Goal: Transaction & Acquisition: Purchase product/service

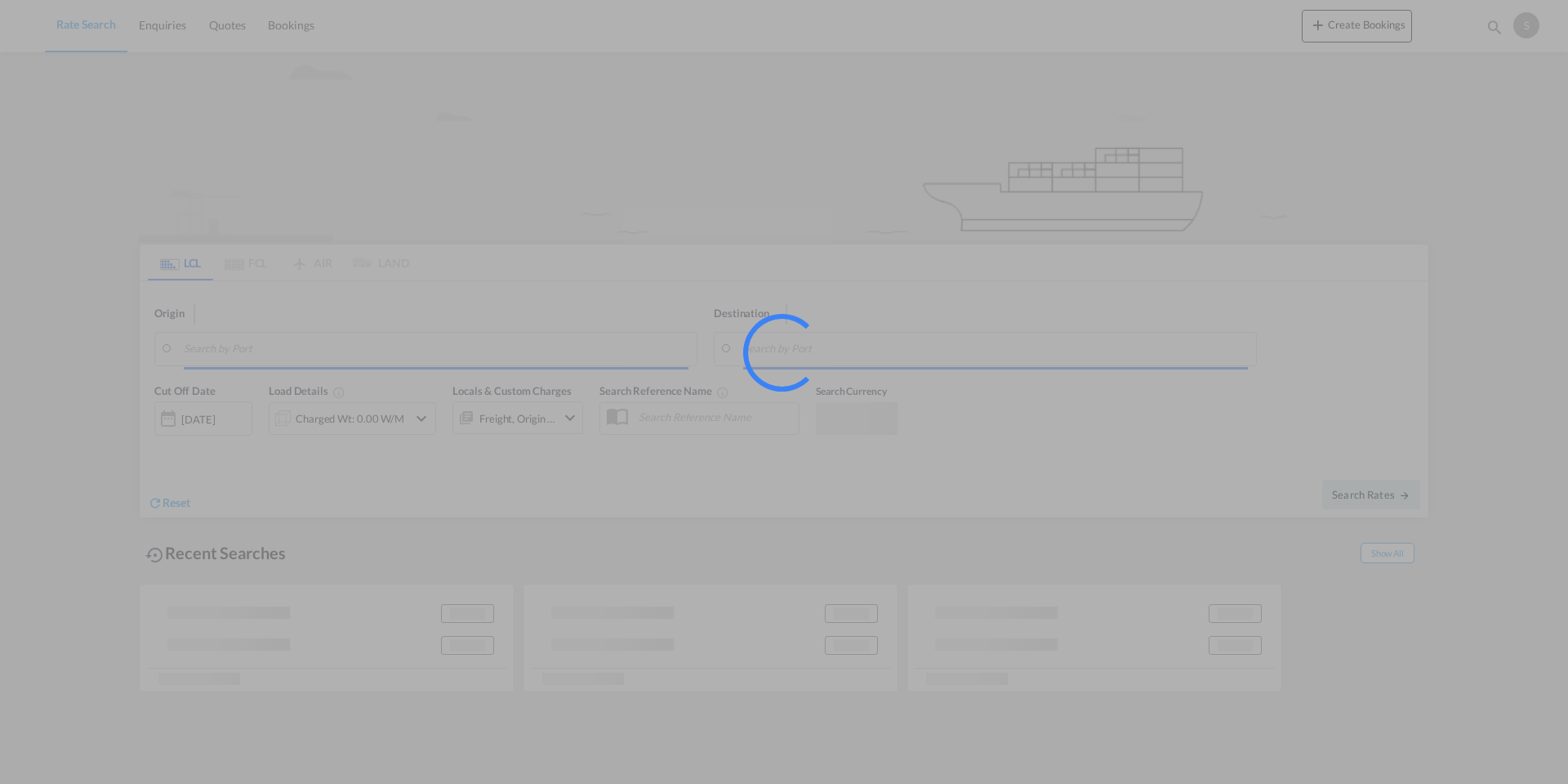
type input "2605"
type input "[GEOGRAPHIC_DATA], SGSIN"
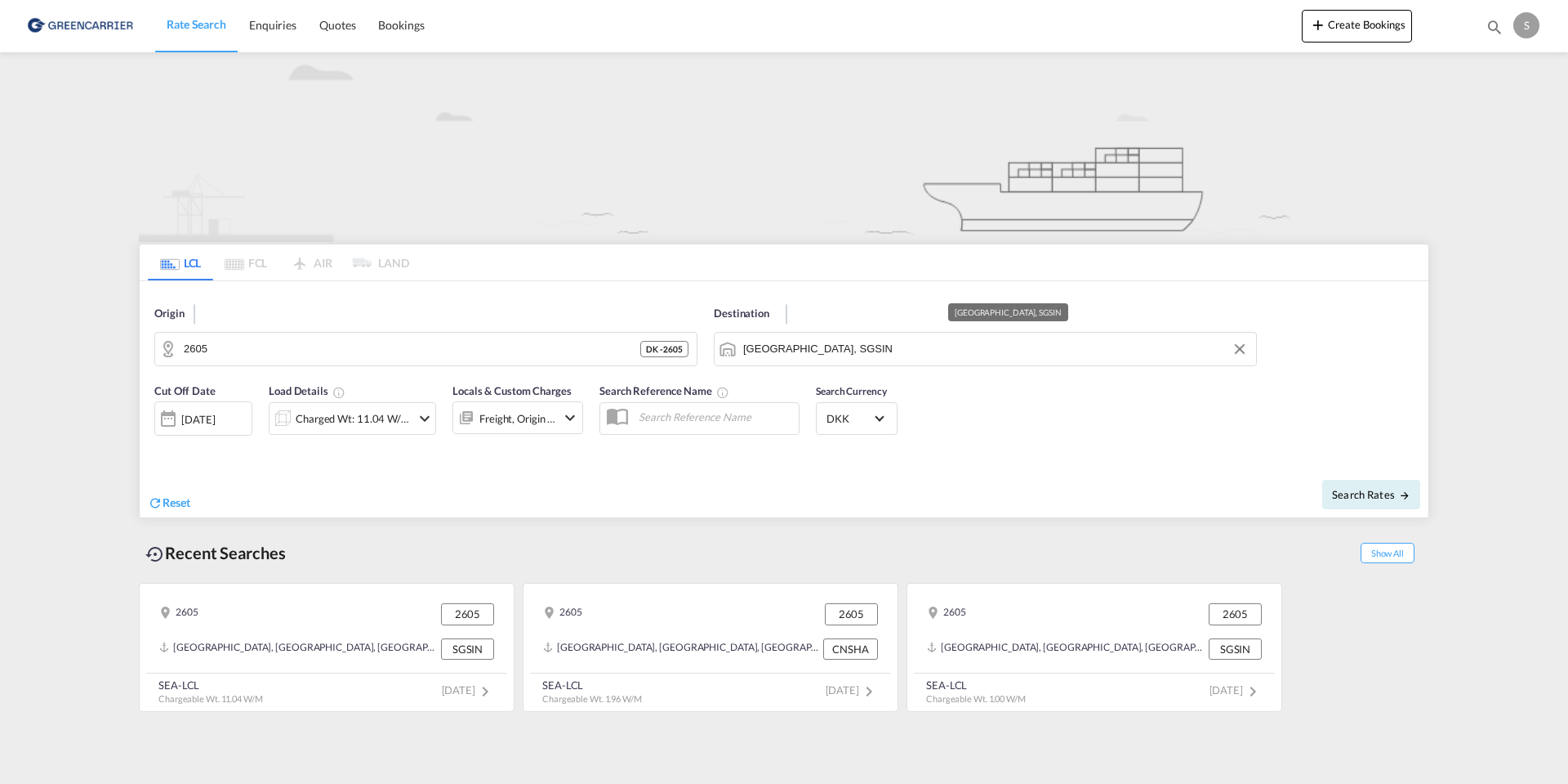
click at [1083, 342] on input "[GEOGRAPHIC_DATA], SGSIN" at bounding box center [995, 348] width 505 height 24
click at [1243, 344] on md-icon "Clear Input" at bounding box center [1240, 349] width 18 height 18
click at [800, 347] on input "Search by Port" at bounding box center [995, 348] width 505 height 24
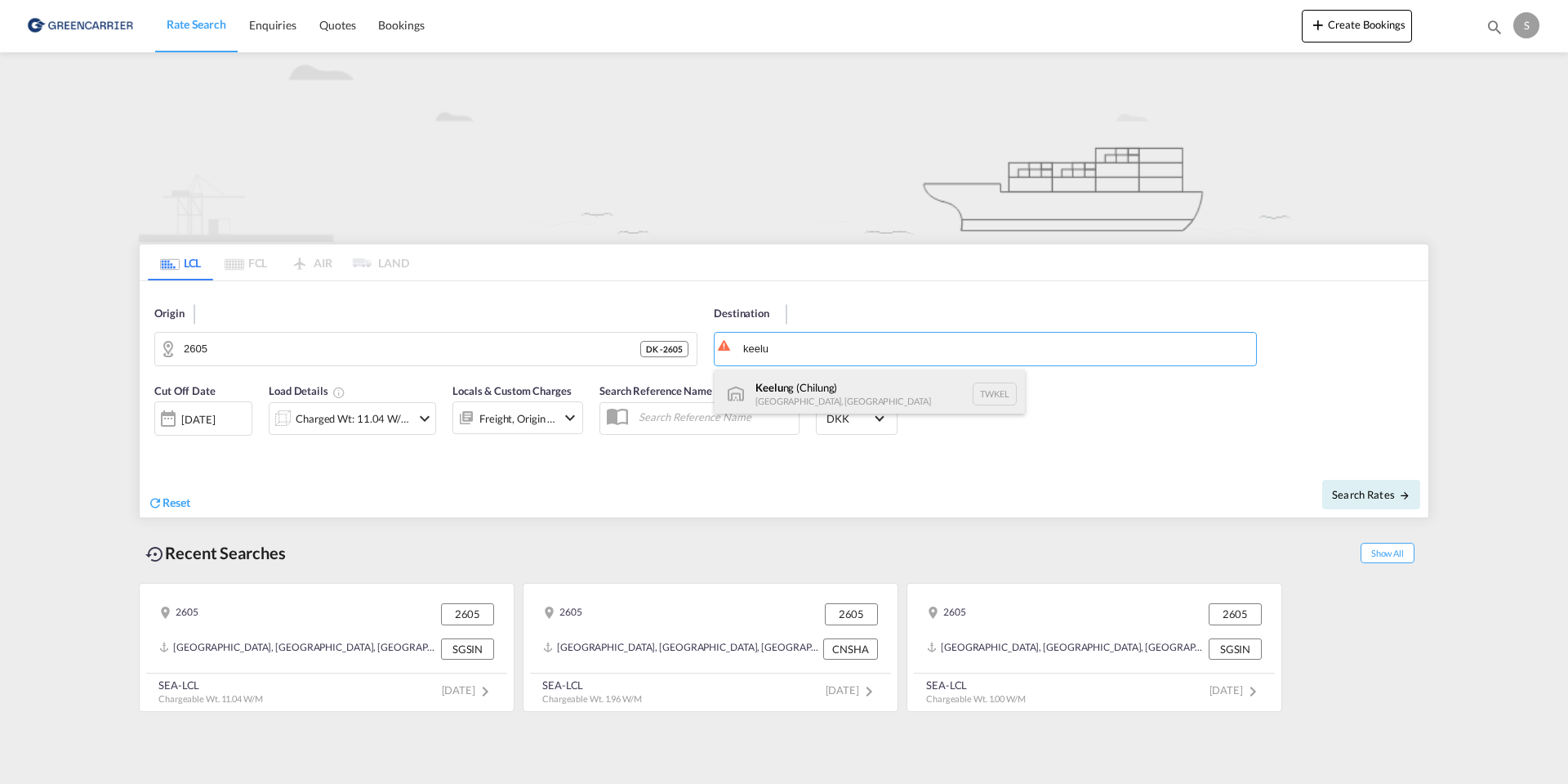
click at [798, 385] on div "Keelu ng ([GEOGRAPHIC_DATA]) [GEOGRAPHIC_DATA], [GEOGRAPHIC_DATA] TWKEL" at bounding box center [870, 393] width 311 height 49
type input "Keelung (Chilung), TWKEL"
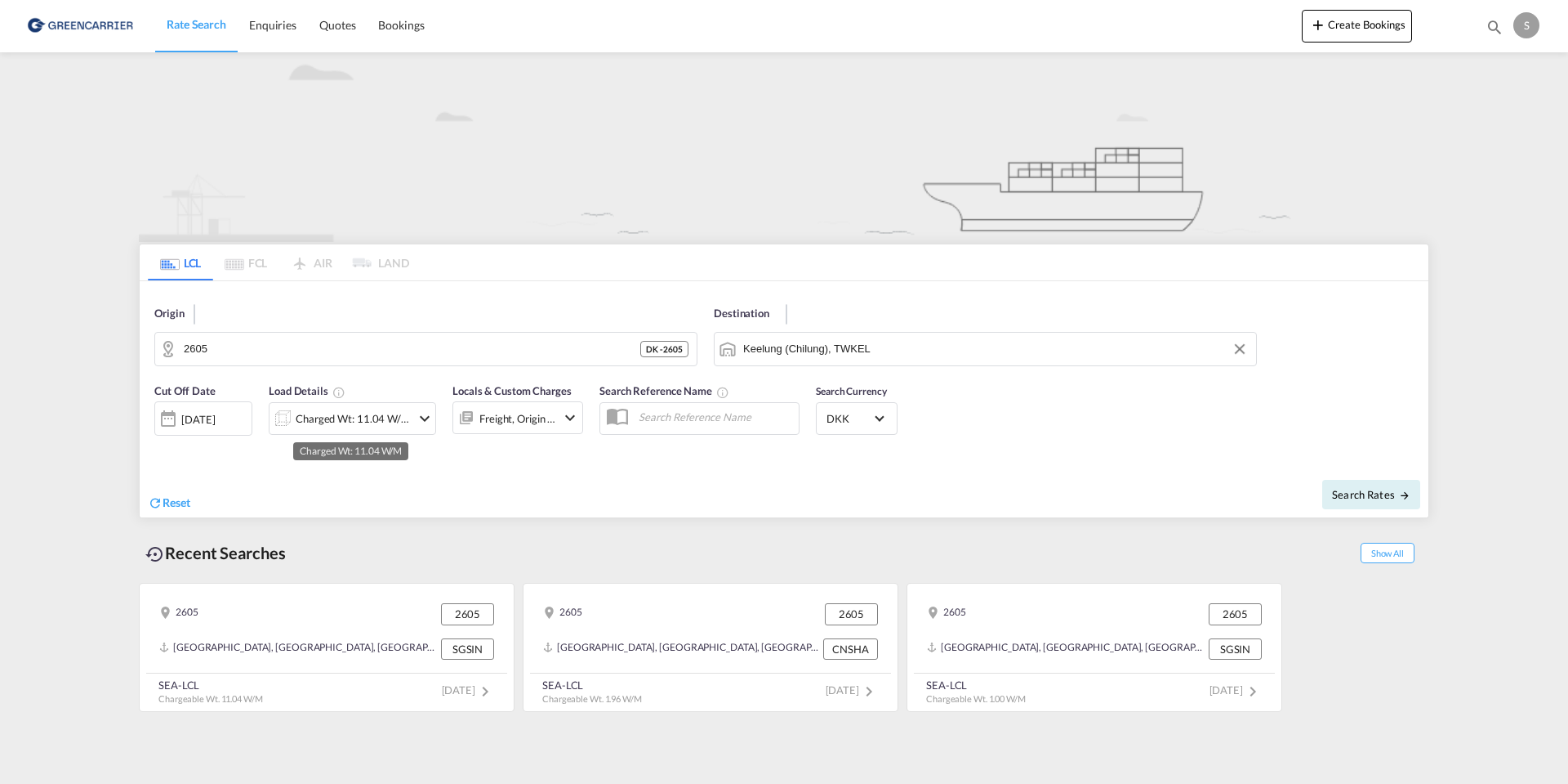
click at [315, 418] on div "Charged Wt: 11.04 W/M" at bounding box center [352, 418] width 115 height 23
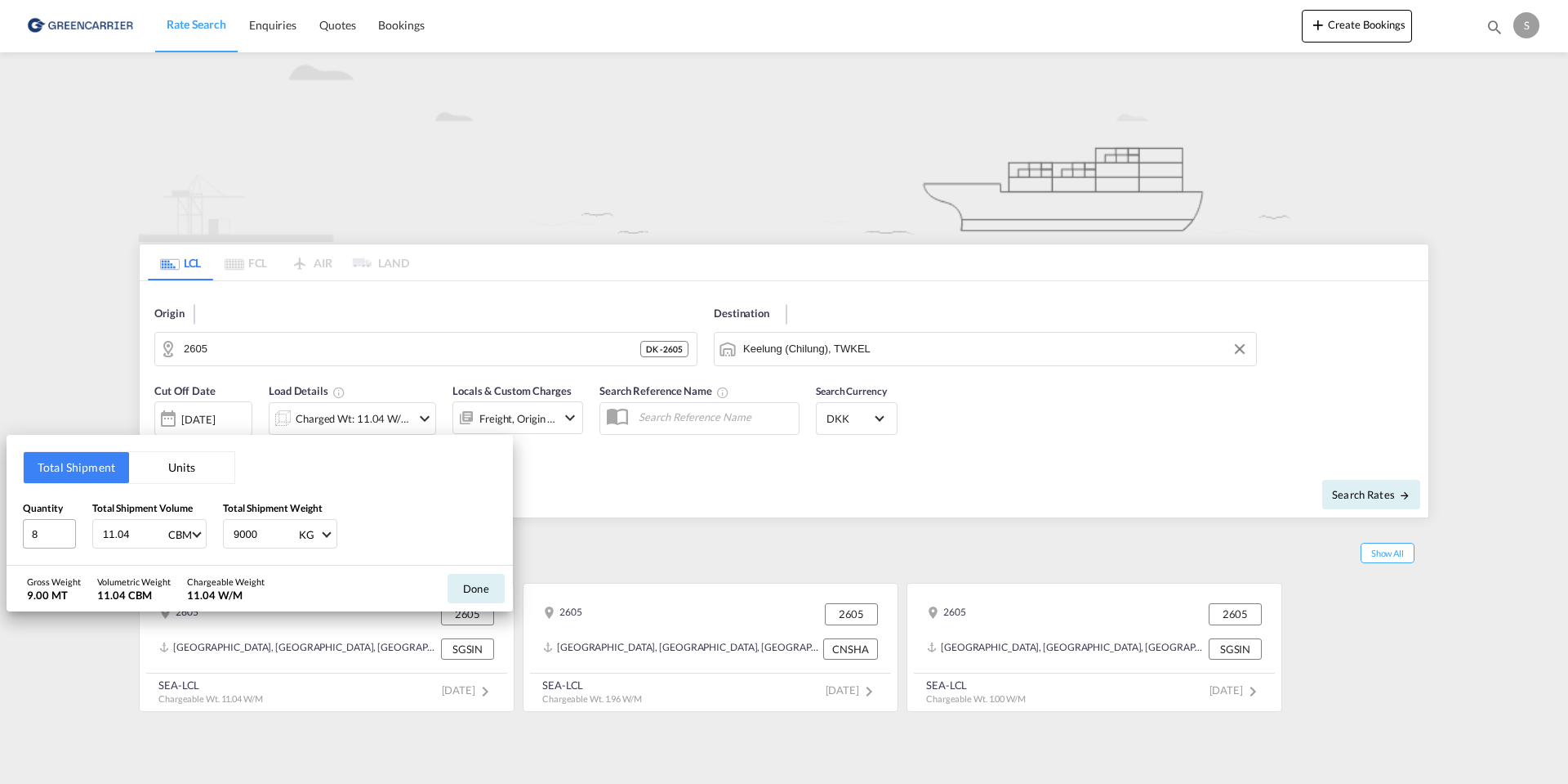
drag, startPoint x: 139, startPoint y: 531, endPoint x: 48, endPoint y: 531, distance: 91.0
click at [48, 531] on div "Quantity 8 Total Shipment Volume 11.04 CBM CBM CFT Total Shipment Weight 9000 K…" at bounding box center [259, 525] width 474 height 49
type input "1.021"
drag, startPoint x: 36, startPoint y: 526, endPoint x: 21, endPoint y: 526, distance: 15.0
click at [21, 526] on div "Total Shipment Units Quantity 8 Total Shipment Volume 1.021 CBM CBM CFT Total S…" at bounding box center [259, 500] width 506 height 131
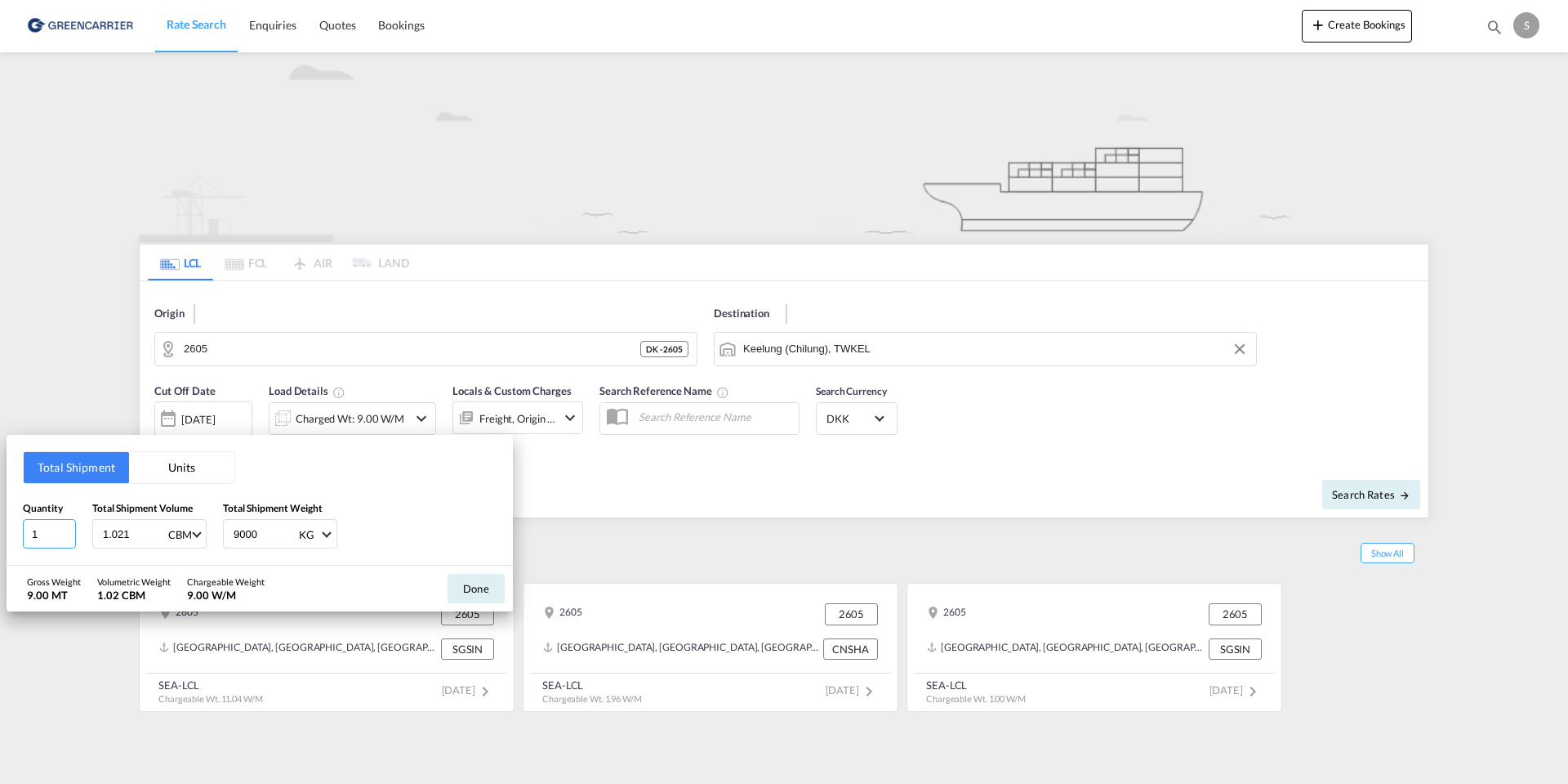
type input "1"
drag, startPoint x: 202, startPoint y: 535, endPoint x: 179, endPoint y: 535, distance: 23.0
click at [179, 535] on div "Quantity 1 Total Shipment Volume 1.021 CBM CBM CFT Total Shipment Weight 9000 K…" at bounding box center [259, 525] width 474 height 49
type input "110"
click at [475, 589] on button "Done" at bounding box center [476, 588] width 57 height 29
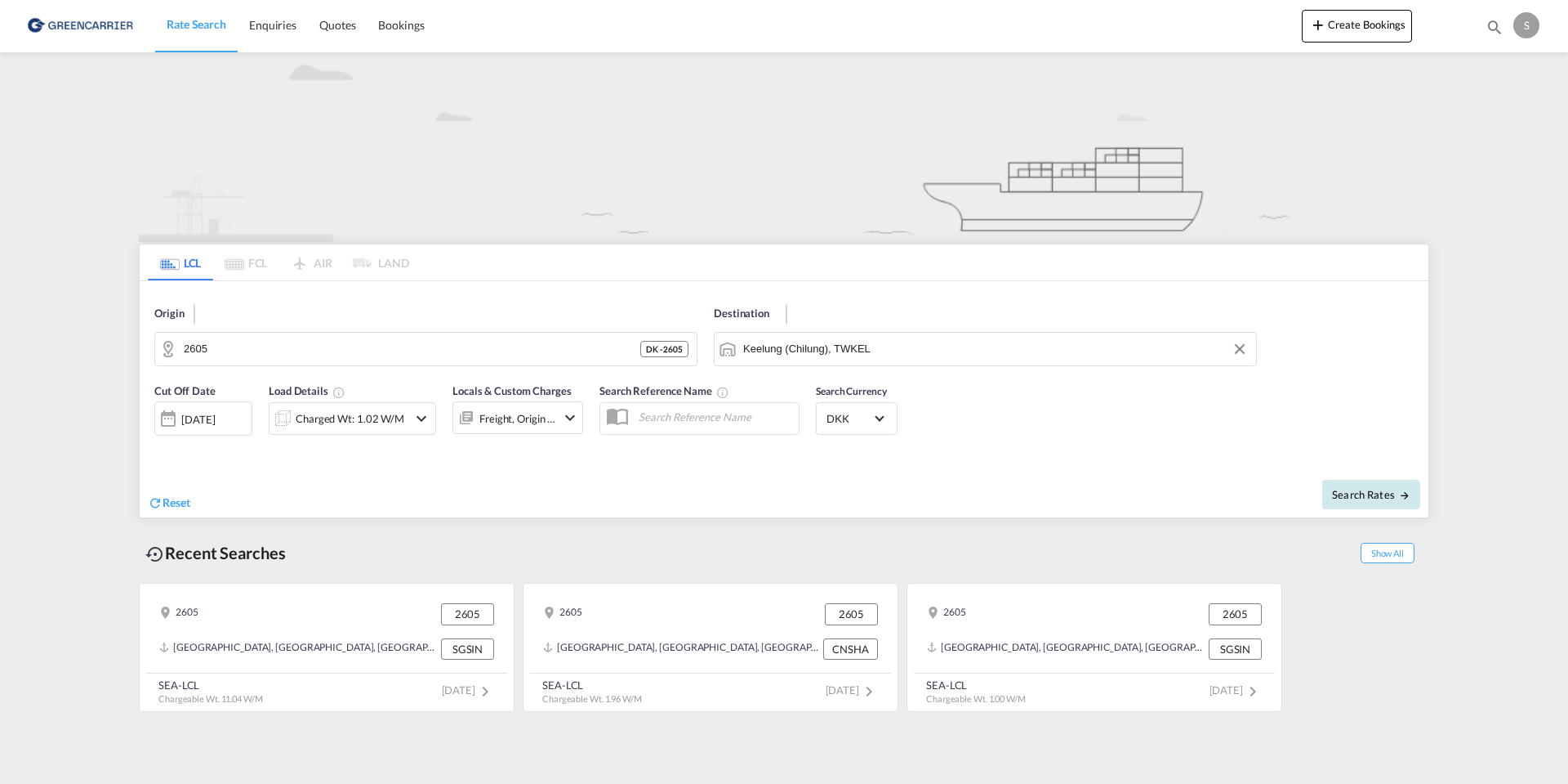
click at [1353, 493] on span "Search Rates" at bounding box center [1371, 494] width 79 height 13
type input "2605 to TWKEL / [DATE]"
